Goal: Task Accomplishment & Management: Use online tool/utility

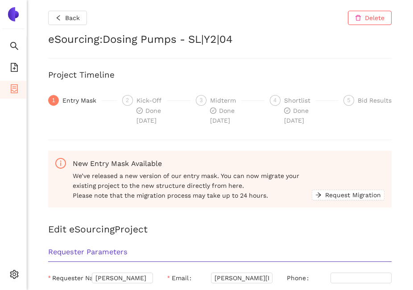
click at [60, 26] on div "Back Delete eSourcing : Dosing Pumps - SL|Y2|04 Project Timeline 1 Entry Mask 2…" at bounding box center [220, 145] width 386 height 290
click at [57, 20] on icon "left" at bounding box center [58, 18] width 6 height 6
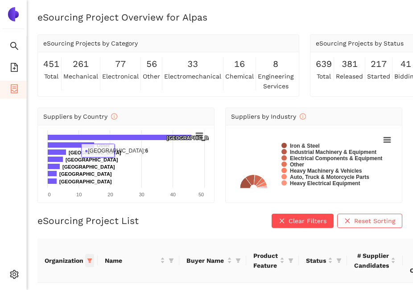
click at [89, 262] on icon "filter" at bounding box center [89, 260] width 5 height 4
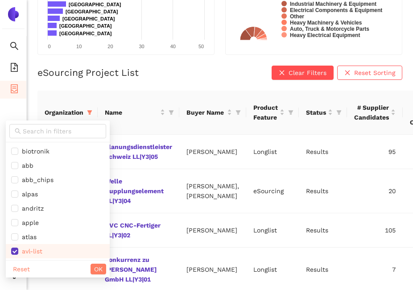
scroll to position [169, 0]
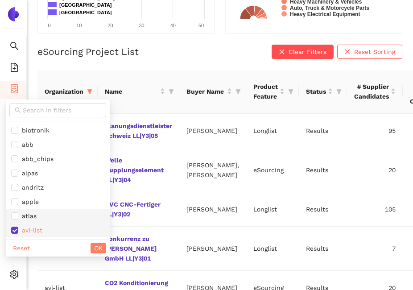
click at [35, 226] on span "avl-list" at bounding box center [57, 230] width 93 height 10
checkbox input "false"
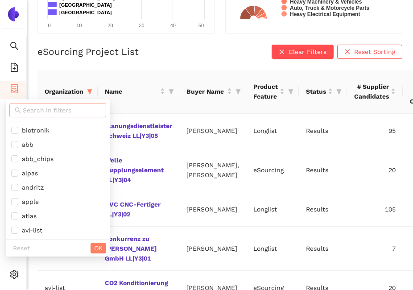
click at [44, 109] on input "text" at bounding box center [62, 110] width 78 height 10
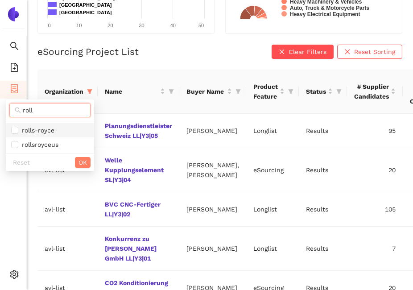
type input "roll"
click at [48, 125] on span "rolls-royce" at bounding box center [50, 130] width 78 height 10
checkbox input "true"
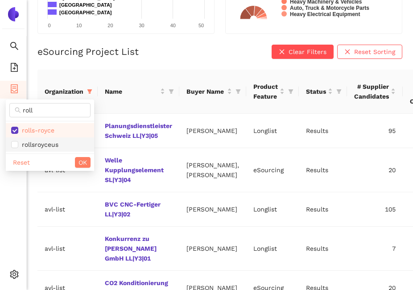
click at [49, 147] on span "rollsroyceus" at bounding box center [38, 144] width 40 height 7
checkbox input "true"
click at [47, 124] on li "rolls-royce" at bounding box center [50, 130] width 88 height 14
checkbox input "false"
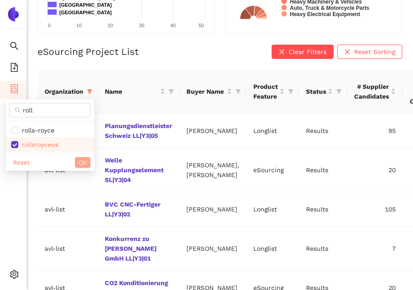
click at [81, 162] on span "OK" at bounding box center [82, 162] width 8 height 10
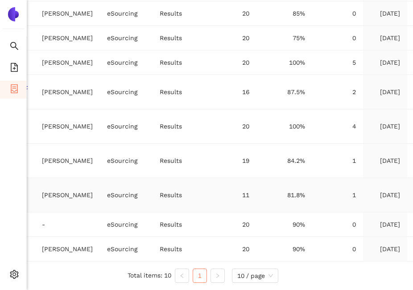
scroll to position [325, 0]
